Goal: Find specific page/section: Find specific page/section

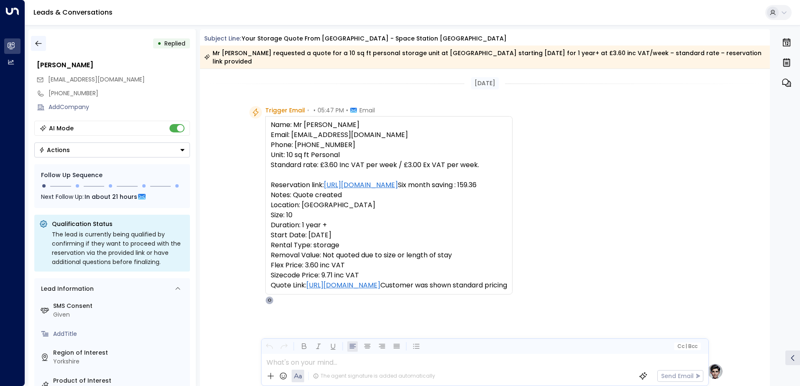
click at [41, 45] on icon "button" at bounding box center [38, 43] width 8 height 8
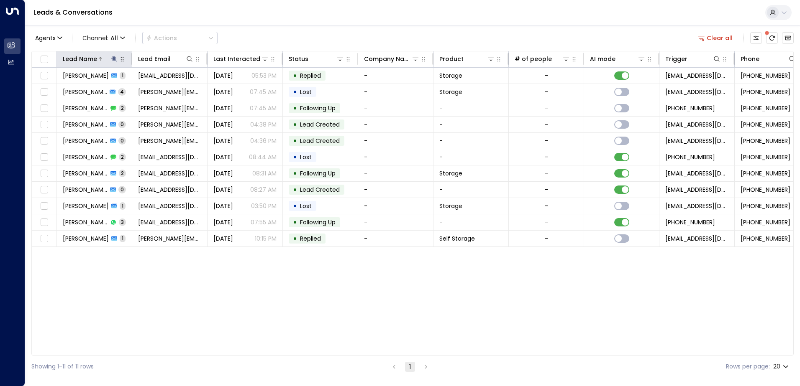
click at [111, 58] on icon at bounding box center [114, 59] width 7 height 7
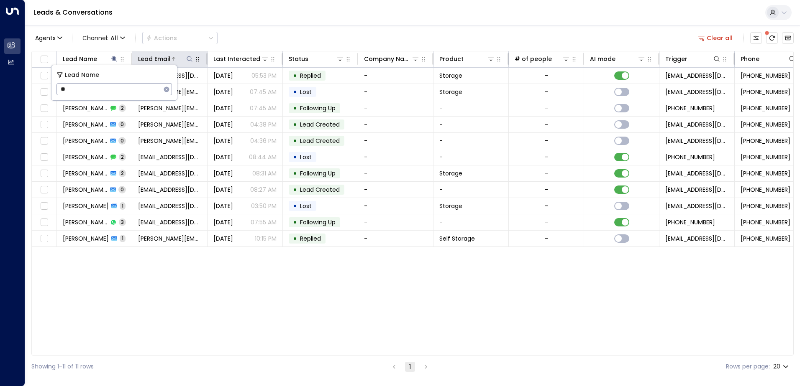
type input "*"
type input "*******"
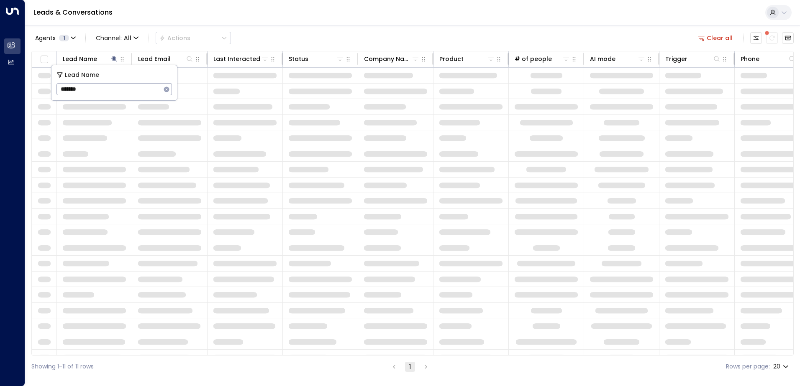
click at [306, 5] on div "Leads & Conversations" at bounding box center [412, 13] width 775 height 26
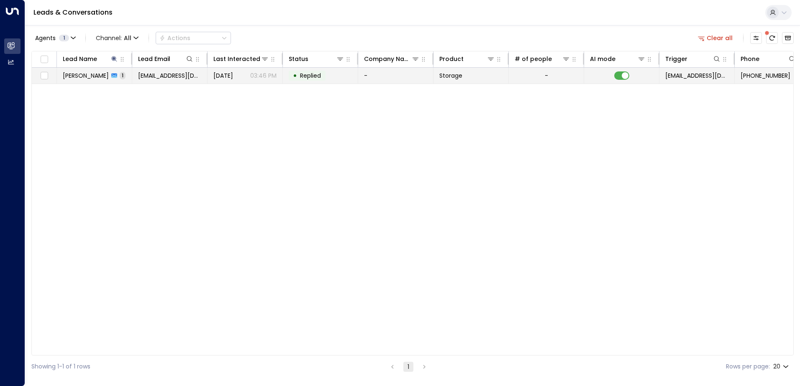
click at [98, 80] on td "[PERSON_NAME] 1" at bounding box center [94, 76] width 75 height 16
